Goal: Information Seeking & Learning: Find specific page/section

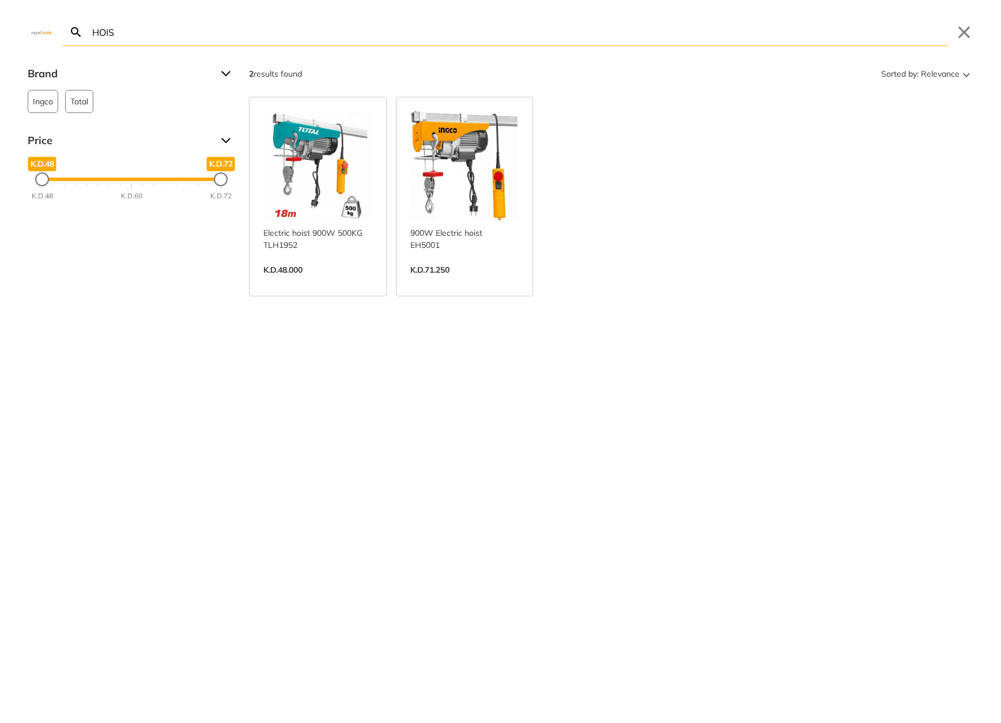
type input "HOIS"
click at [341, 282] on link "View more →" at bounding box center [317, 282] width 109 height 0
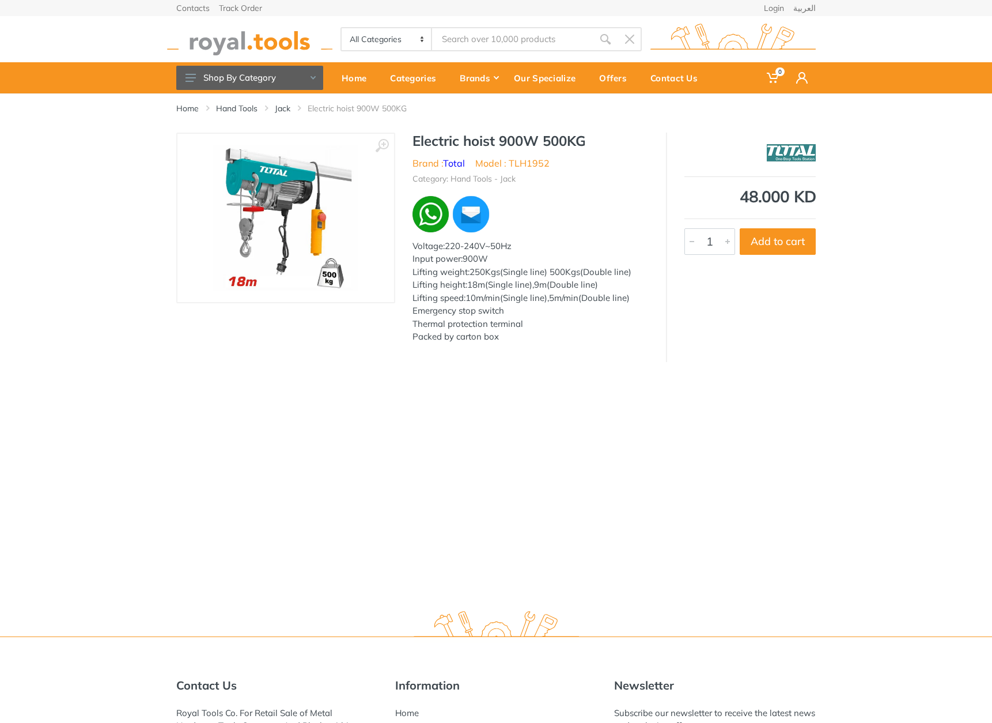
type input "HOIS"
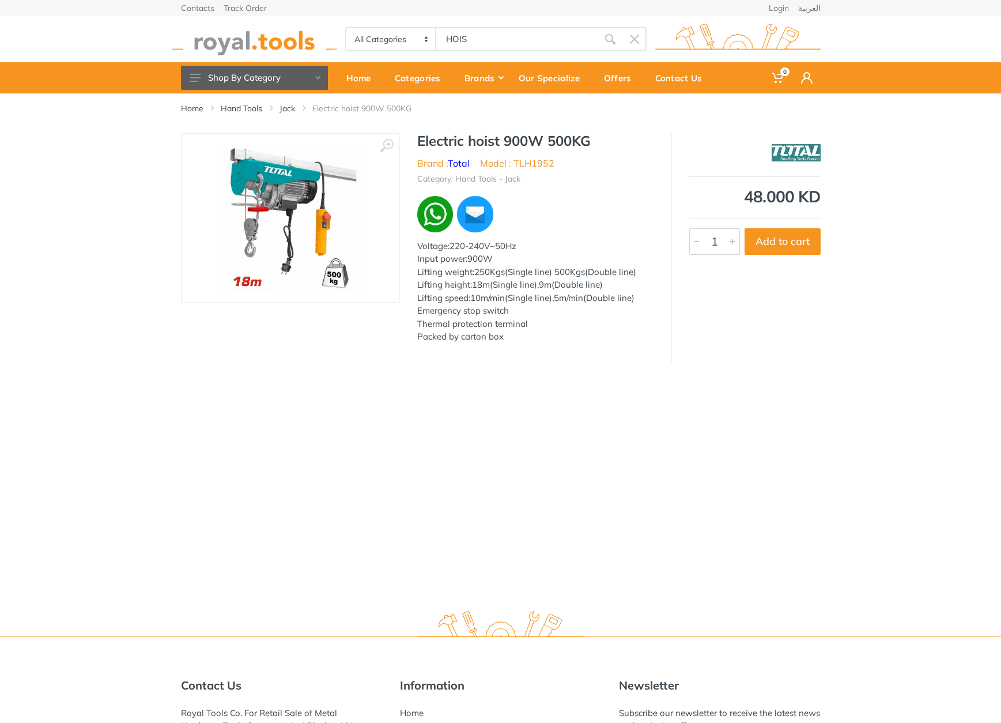
click at [471, 46] on body "0 0" at bounding box center [500, 361] width 1001 height 723
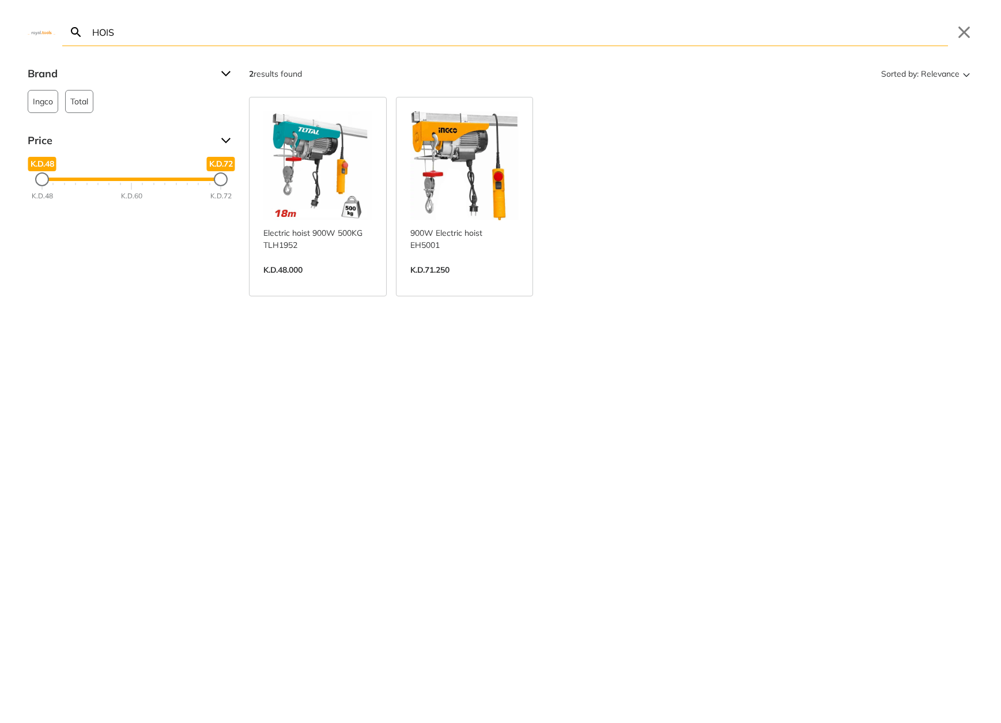
click at [400, 36] on input "HOIS" at bounding box center [519, 31] width 858 height 27
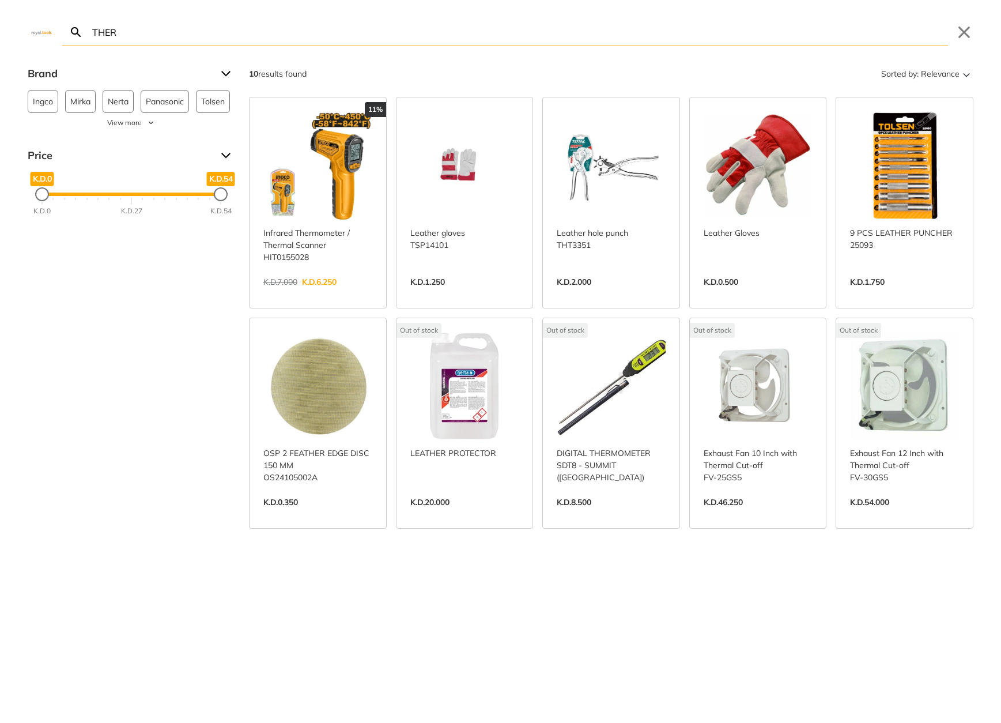
type input "THER"
click at [323, 294] on link "View more →" at bounding box center [317, 294] width 109 height 0
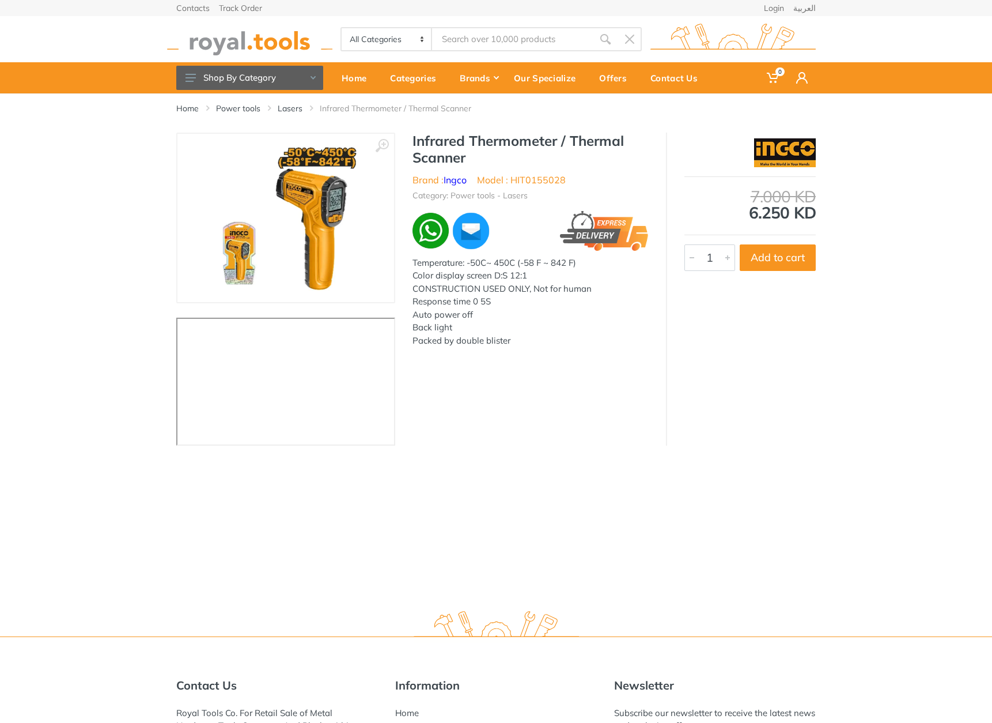
type input "THER"
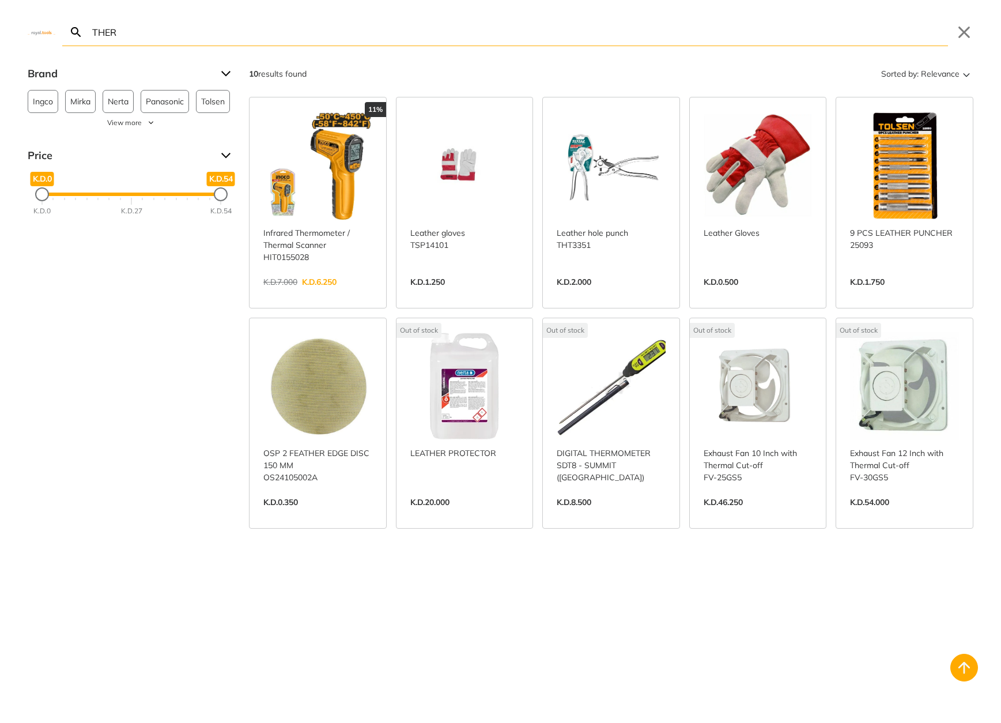
click at [485, 41] on body "0 0" at bounding box center [500, 361] width 1001 height 723
click at [363, 44] on input "THER" at bounding box center [519, 31] width 858 height 27
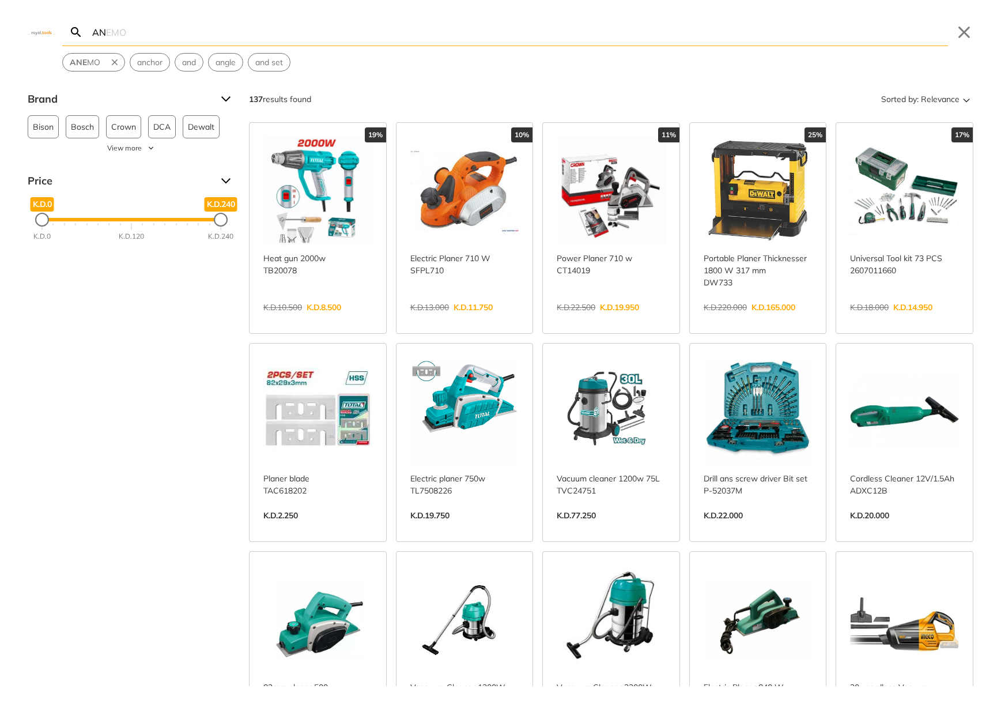
type input "A"
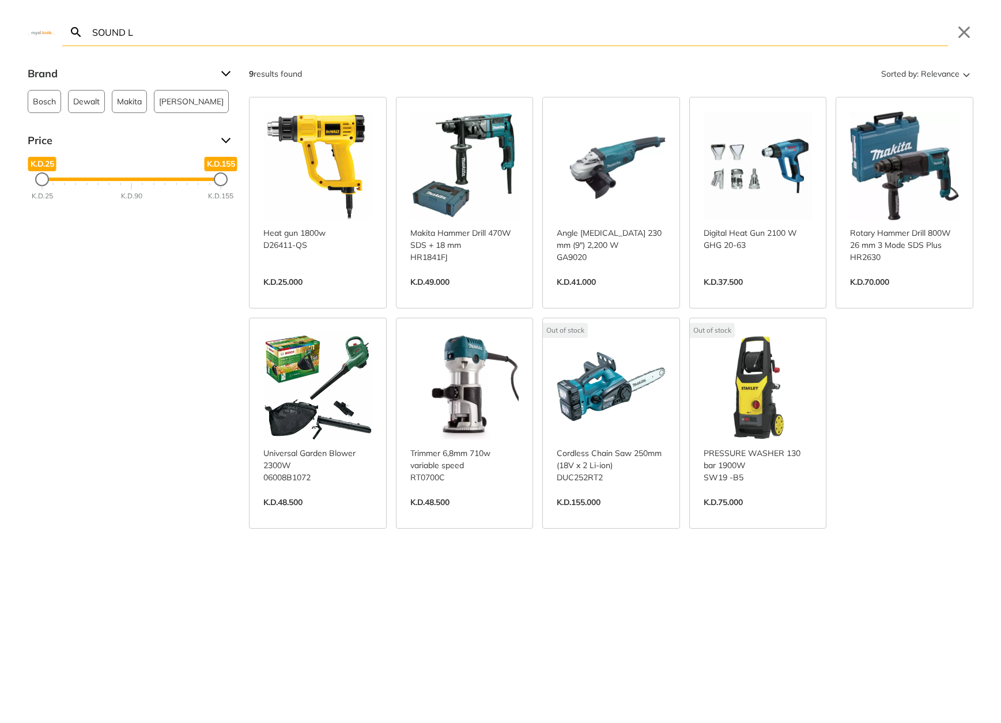
type input "SOUND L"
